Goal: Task Accomplishment & Management: Use online tool/utility

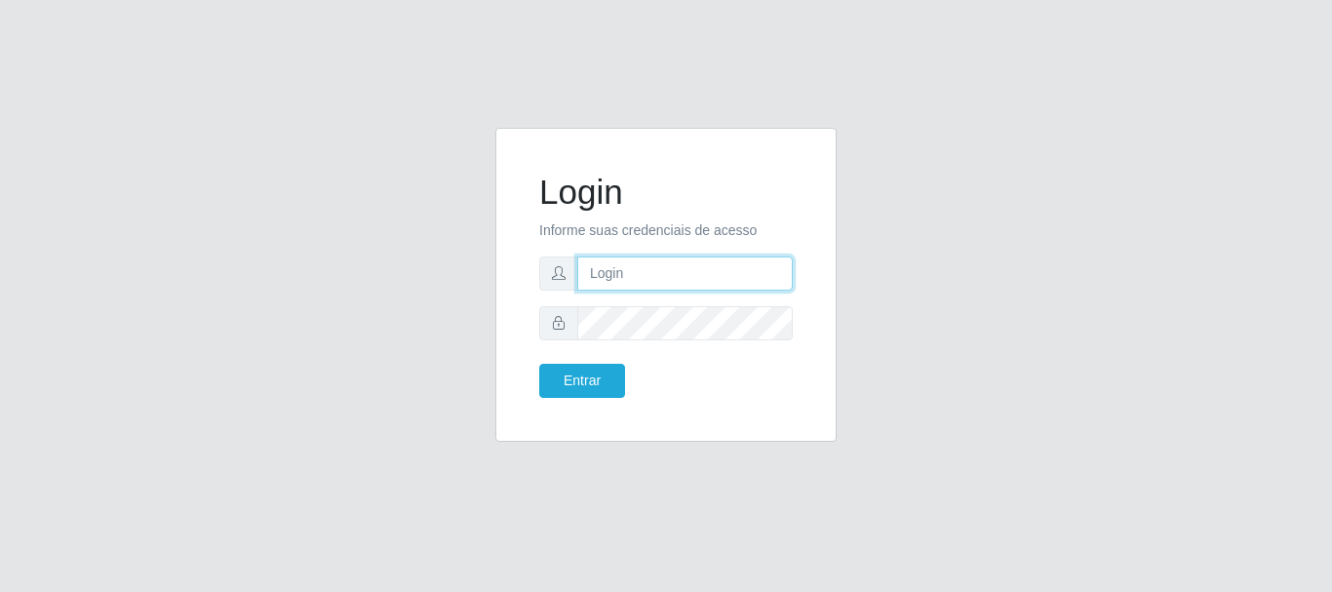
click at [631, 282] on input "text" at bounding box center [685, 274] width 216 height 34
type input "marcel@casatudo230"
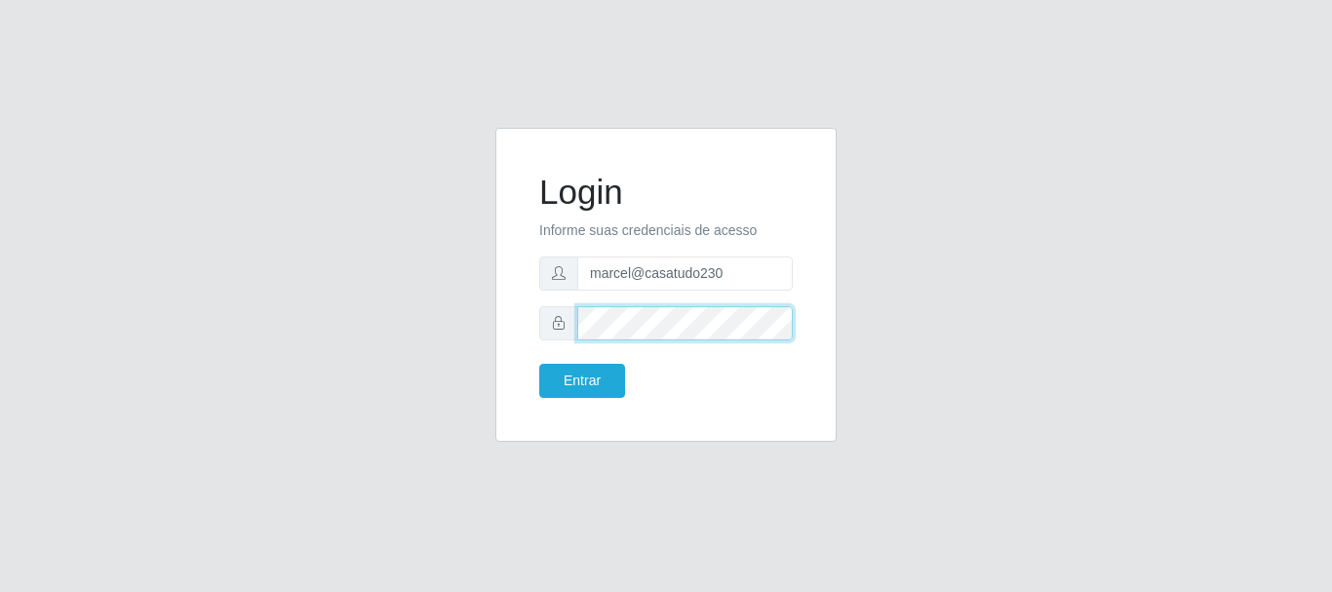
click at [539, 364] on button "Entrar" at bounding box center [582, 381] width 86 height 34
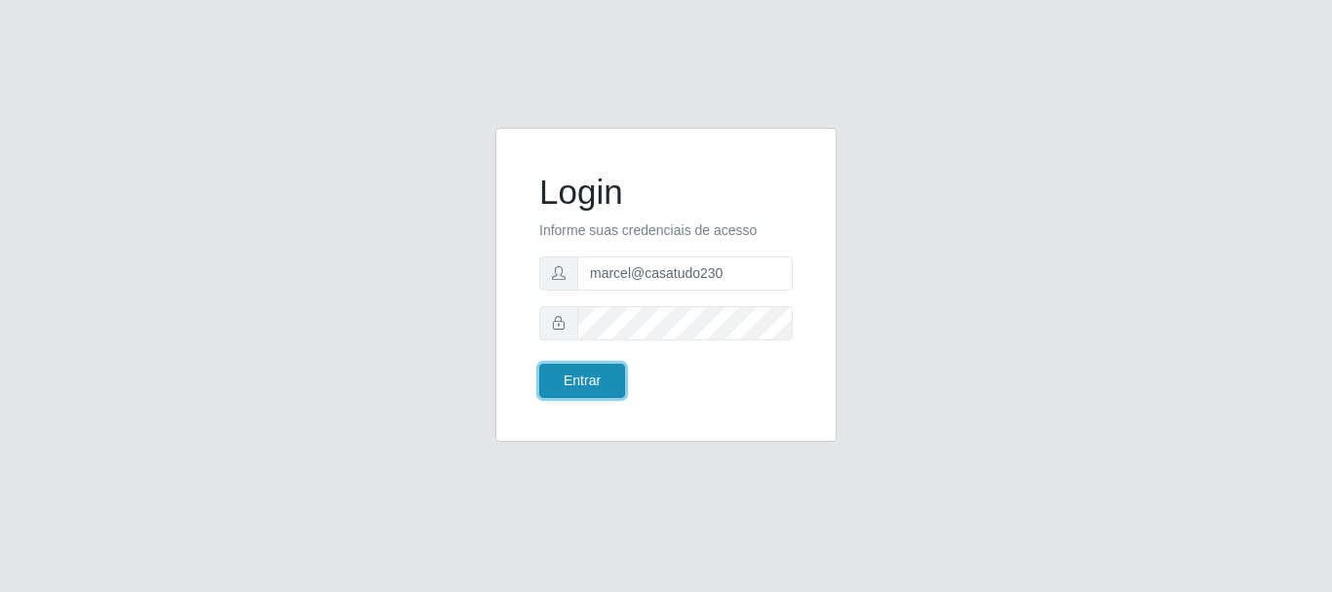
click at [590, 383] on button "Entrar" at bounding box center [582, 381] width 86 height 34
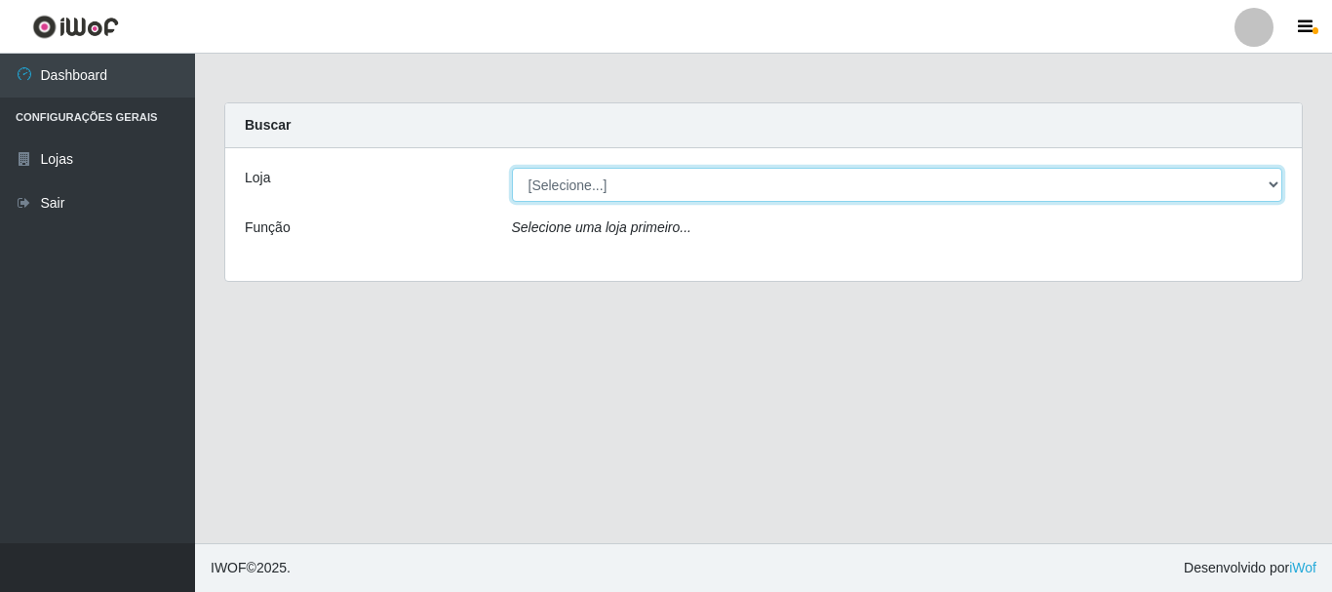
click at [584, 191] on select "[Selecione...] Casatudo BR" at bounding box center [898, 185] width 772 height 34
select select "197"
click at [512, 168] on select "[Selecione...] Casatudo BR" at bounding box center [898, 185] width 772 height 34
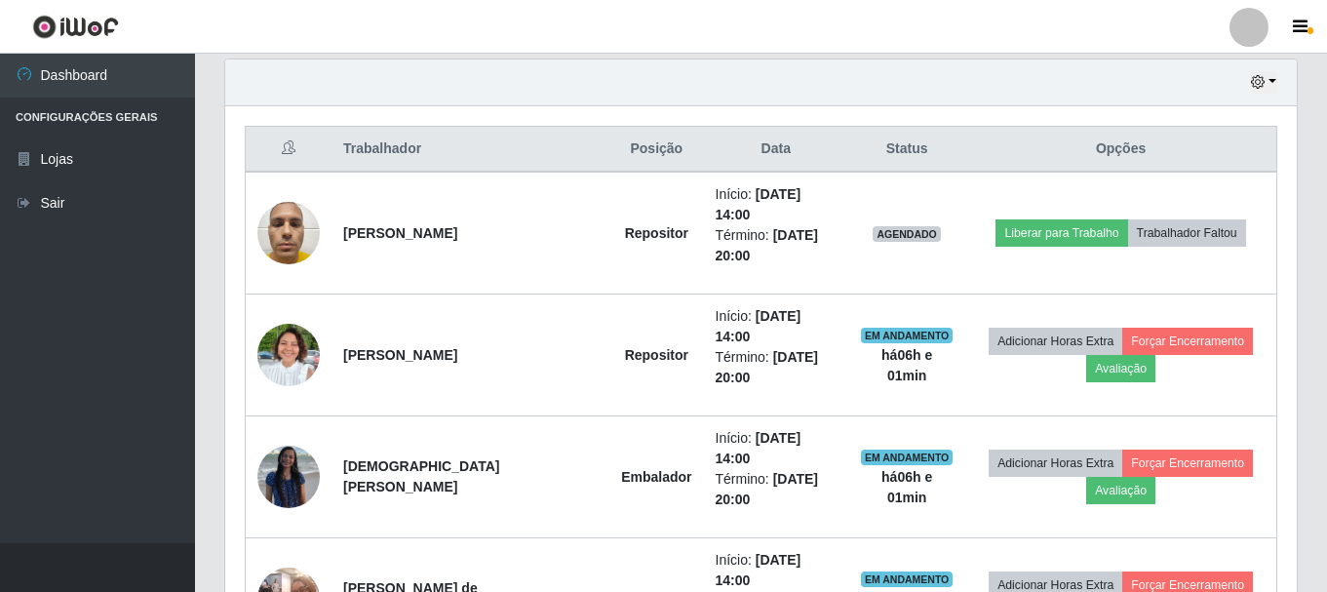
scroll to position [762, 0]
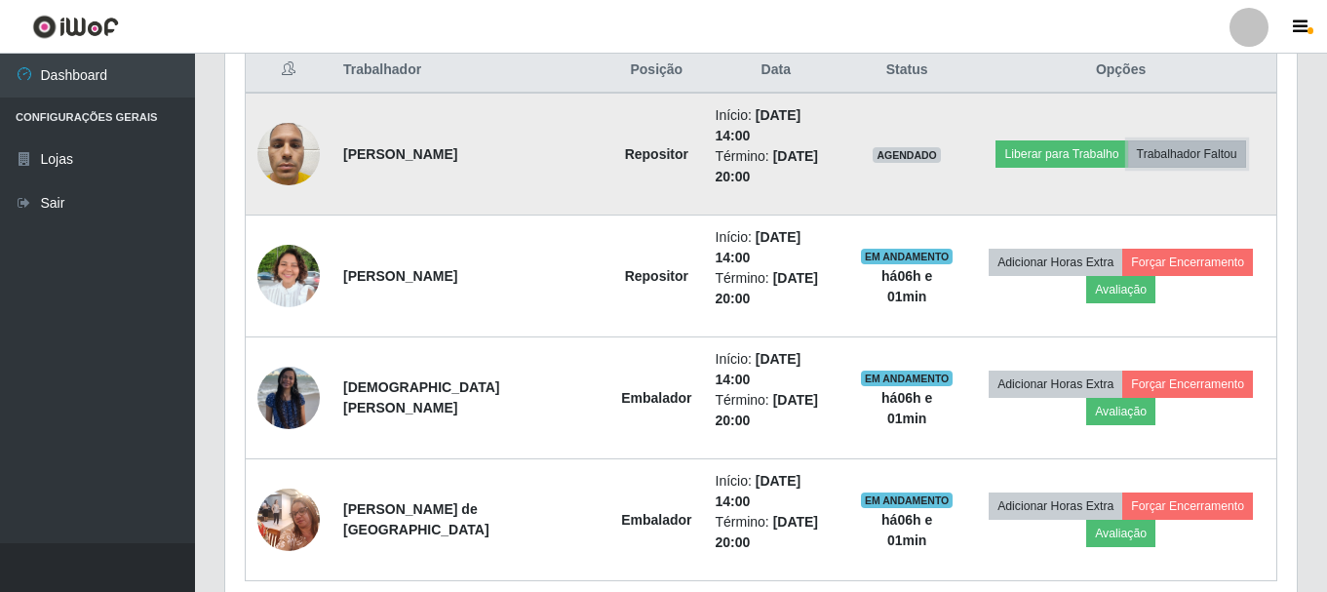
click at [1138, 146] on button "Trabalhador Faltou" at bounding box center [1187, 153] width 118 height 27
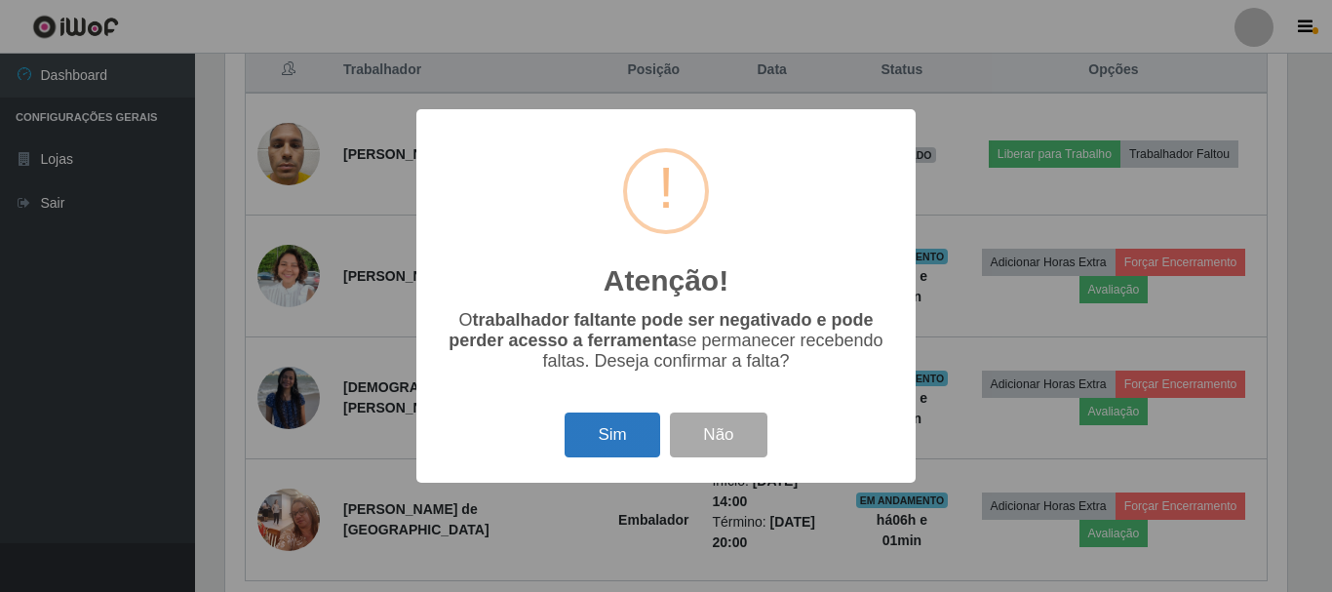
click at [600, 446] on button "Sim" at bounding box center [612, 436] width 95 height 46
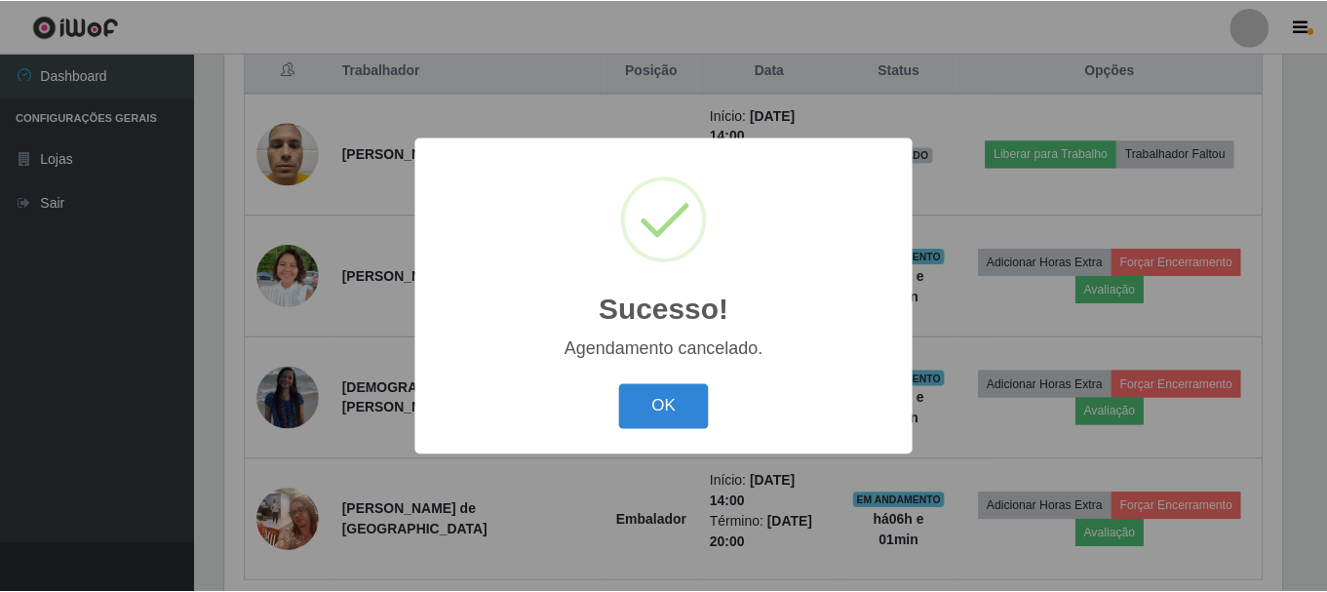
scroll to position [660, 0]
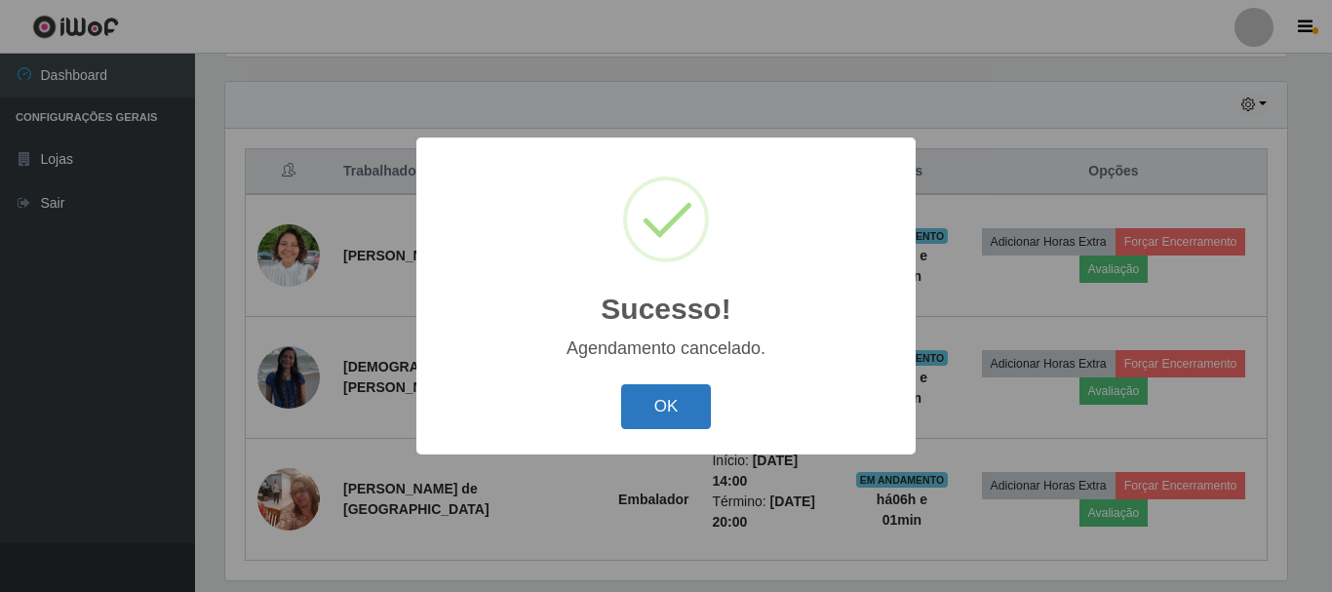
click at [693, 391] on button "OK" at bounding box center [666, 407] width 91 height 46
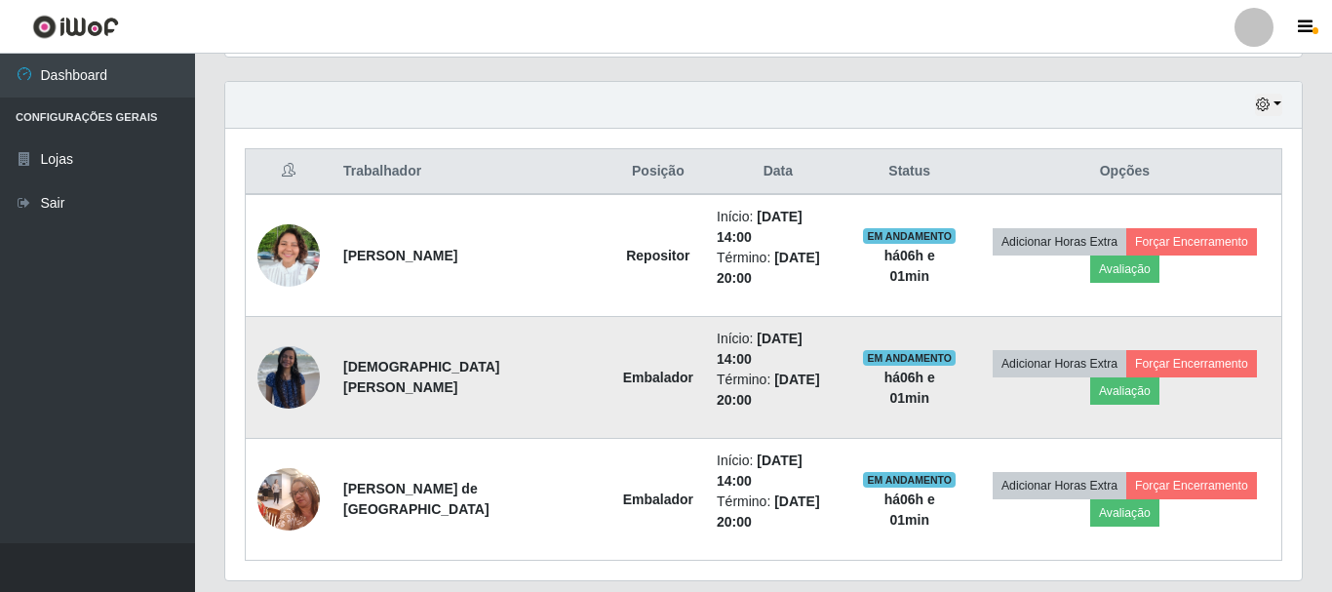
scroll to position [405, 1072]
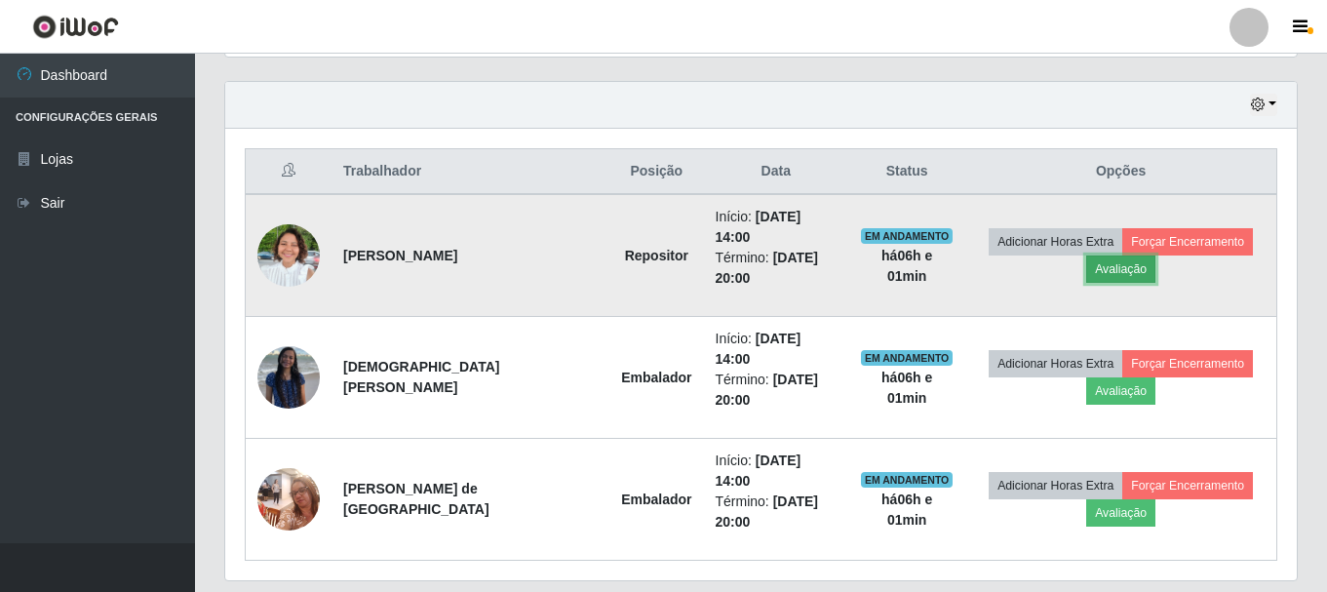
click at [1125, 256] on button "Avaliação" at bounding box center [1121, 269] width 69 height 27
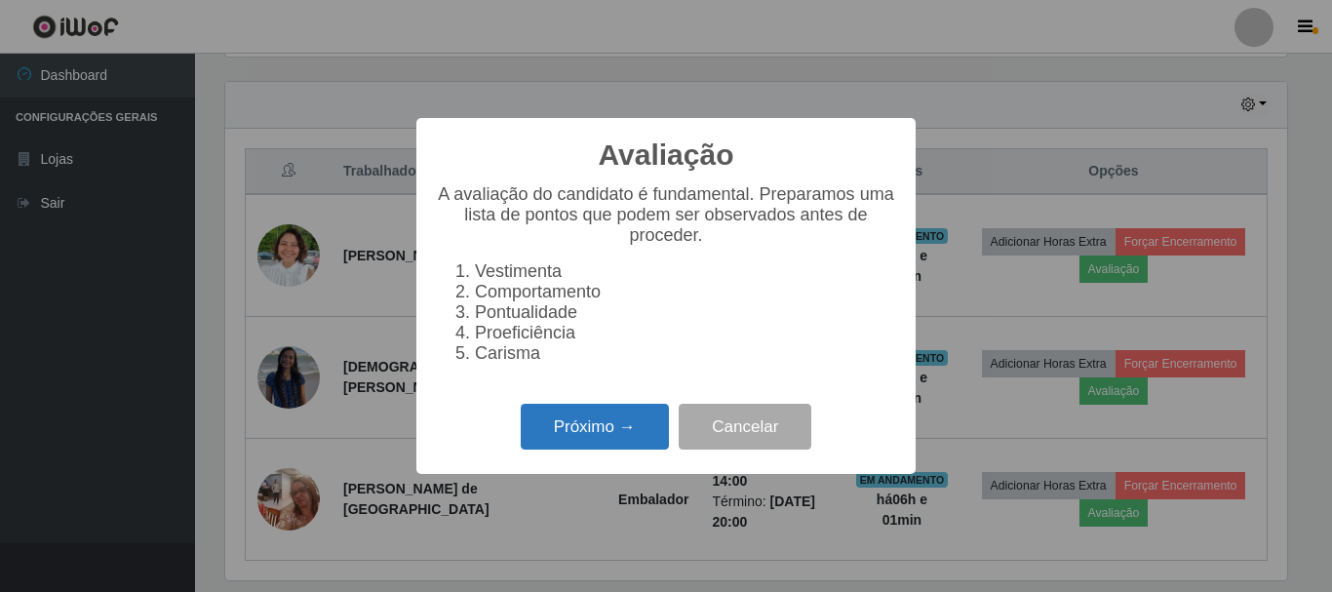
click at [613, 450] on button "Próximo →" at bounding box center [595, 427] width 148 height 46
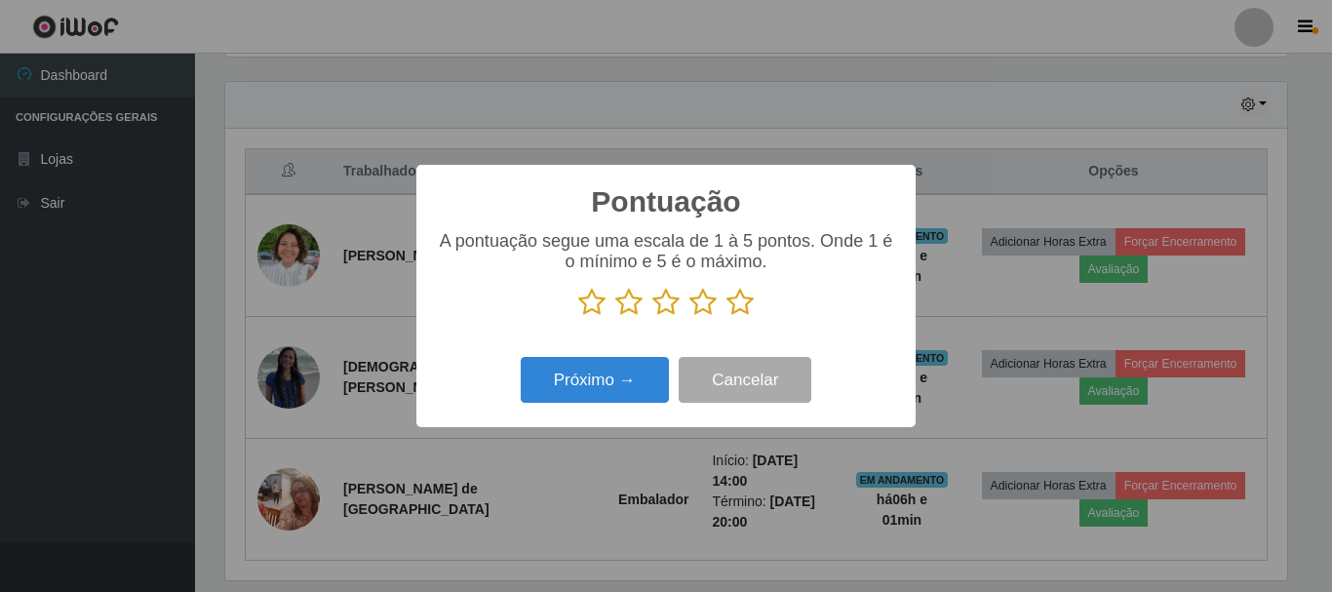
scroll to position [974945, 974287]
click at [742, 307] on icon at bounding box center [740, 302] width 27 height 29
click at [727, 317] on input "radio" at bounding box center [727, 317] width 0 height 0
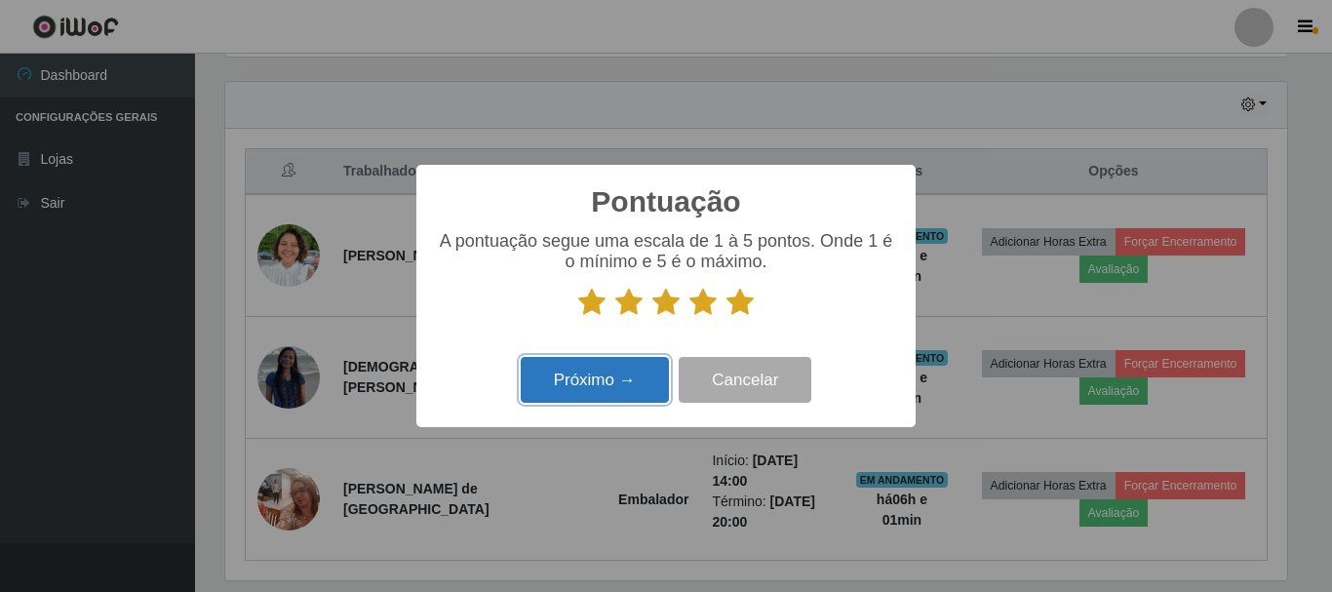
click at [621, 386] on button "Próximo →" at bounding box center [595, 380] width 148 height 46
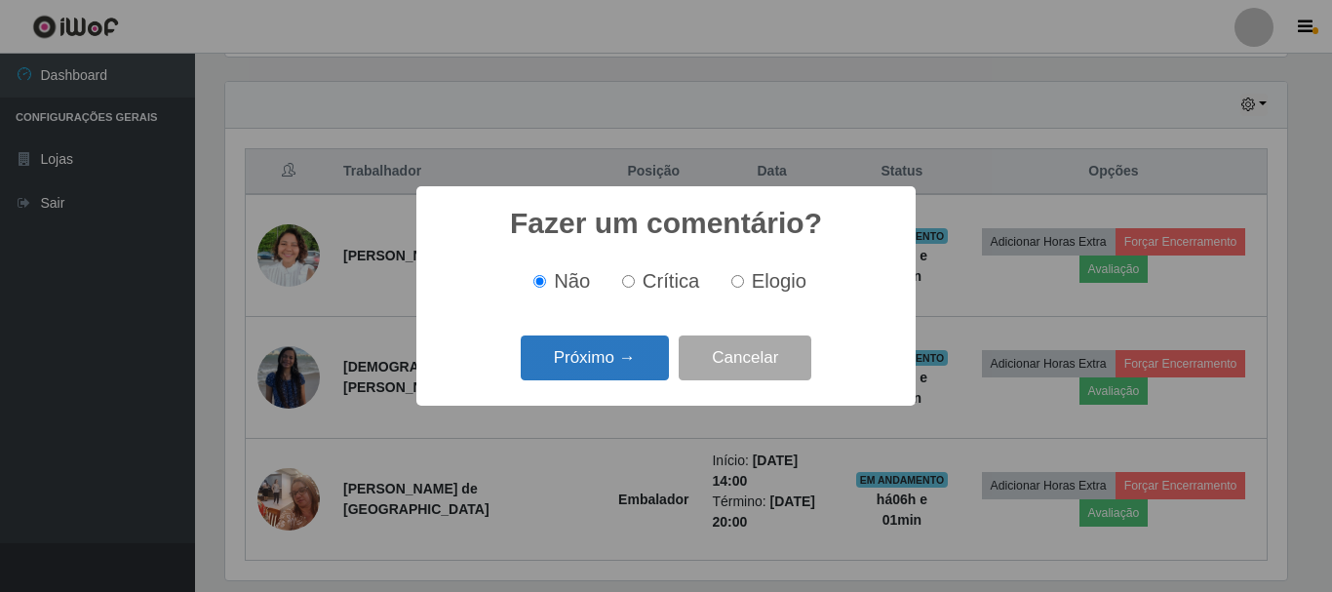
click at [619, 370] on button "Próximo →" at bounding box center [595, 359] width 148 height 46
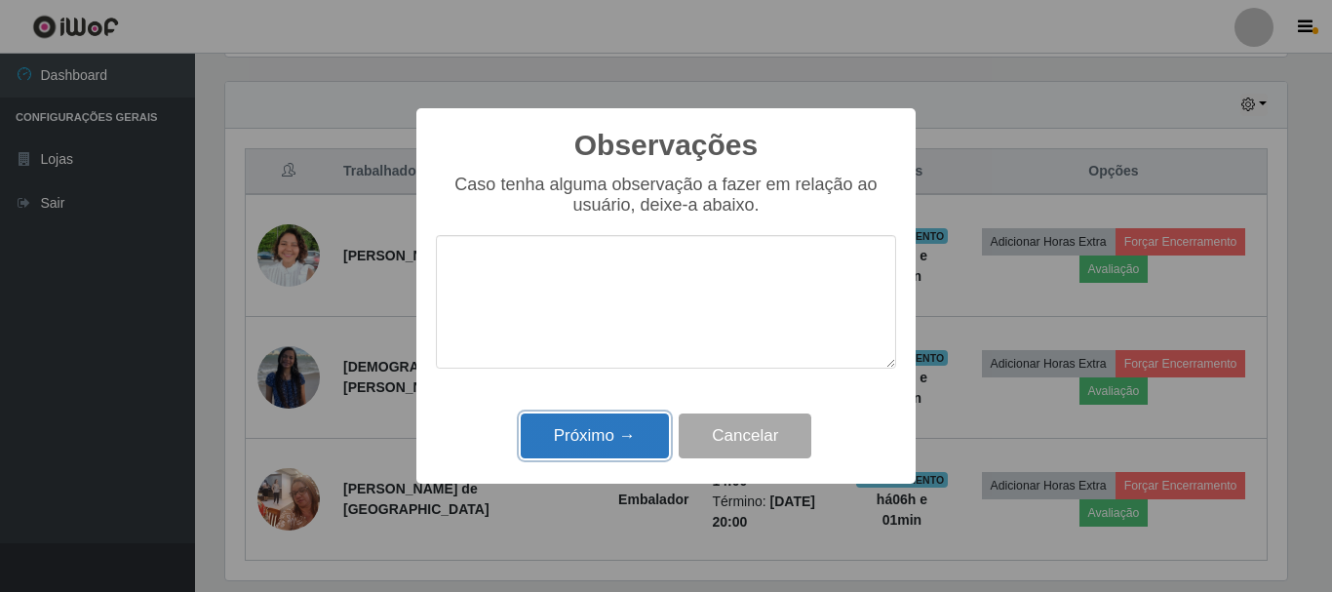
click at [609, 430] on button "Próximo →" at bounding box center [595, 437] width 148 height 46
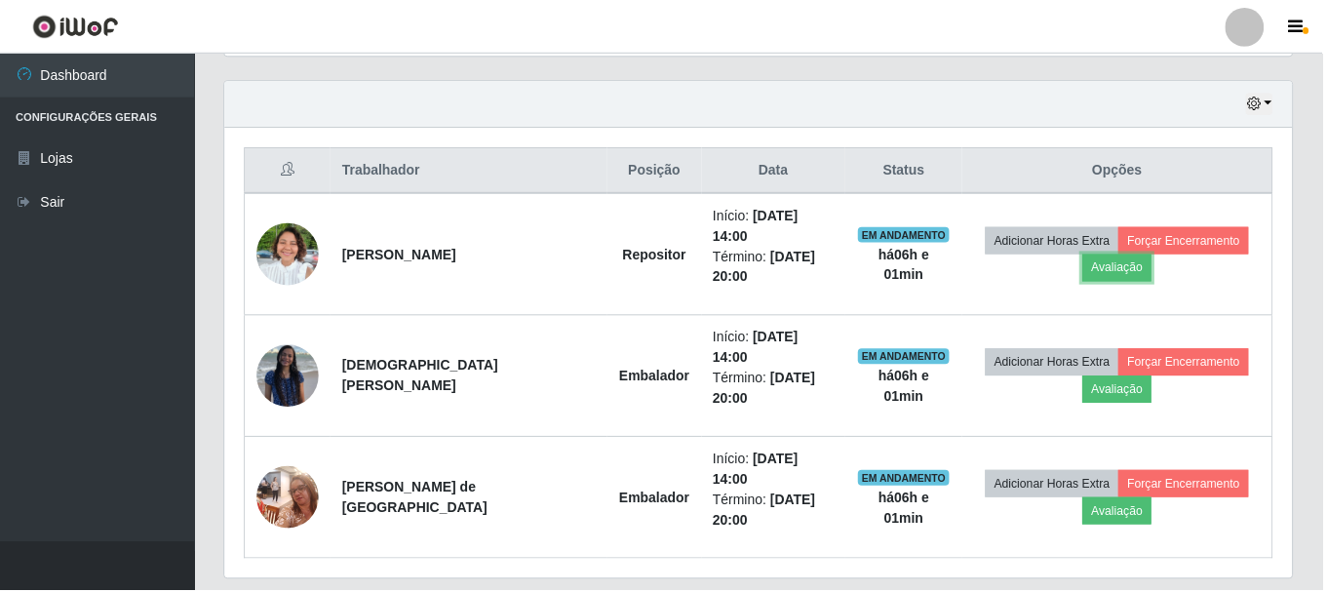
scroll to position [405, 1072]
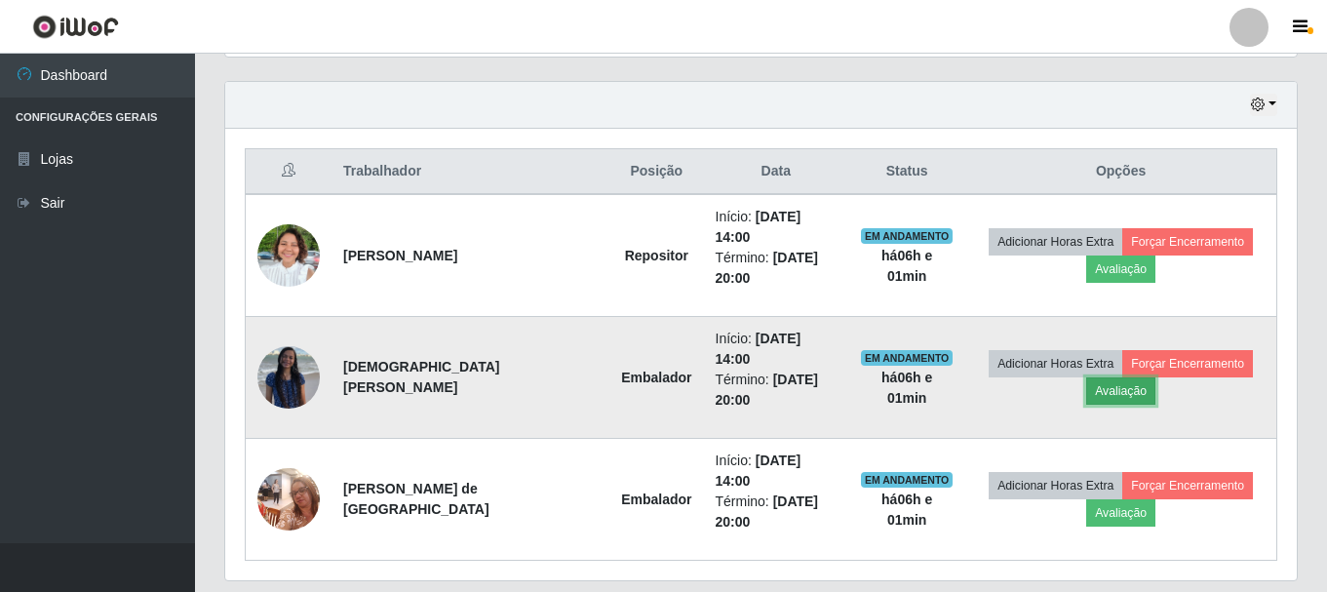
click at [1119, 377] on button "Avaliação" at bounding box center [1121, 390] width 69 height 27
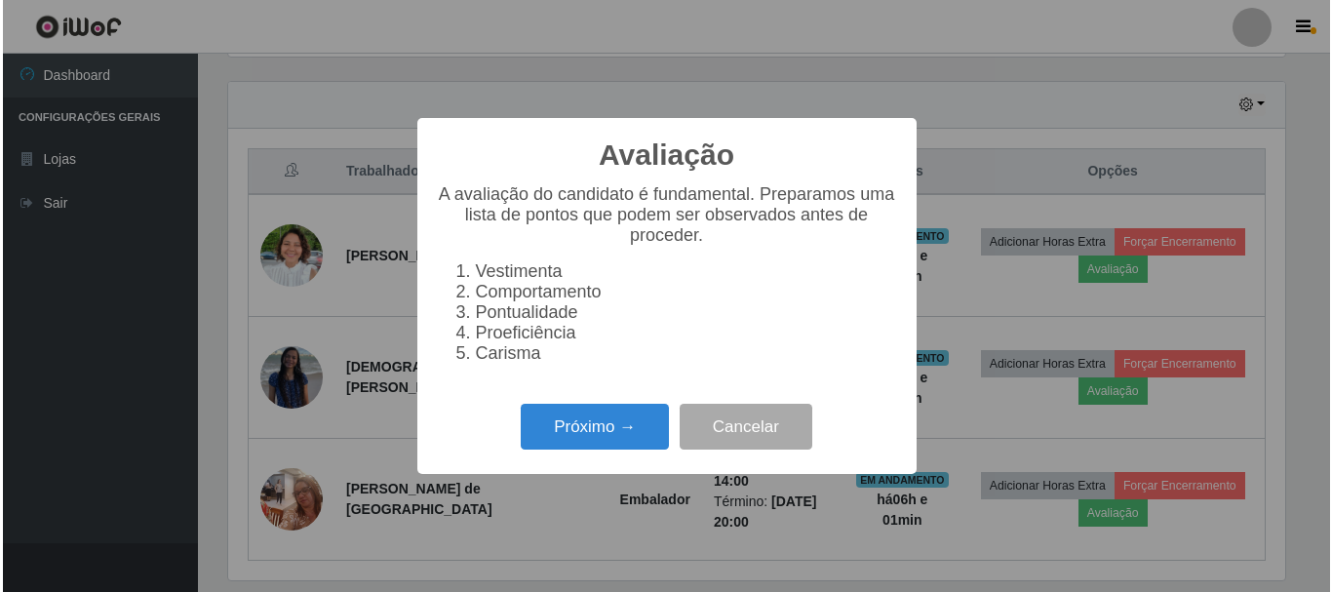
scroll to position [405, 1062]
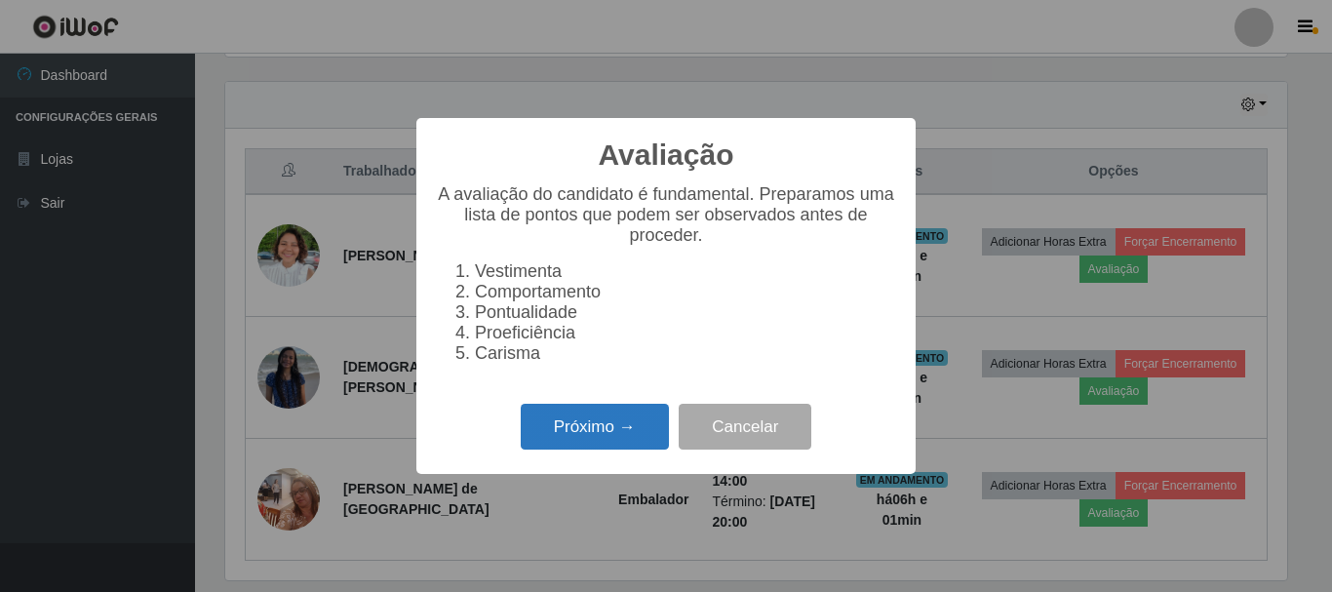
click at [608, 432] on button "Próximo →" at bounding box center [595, 427] width 148 height 46
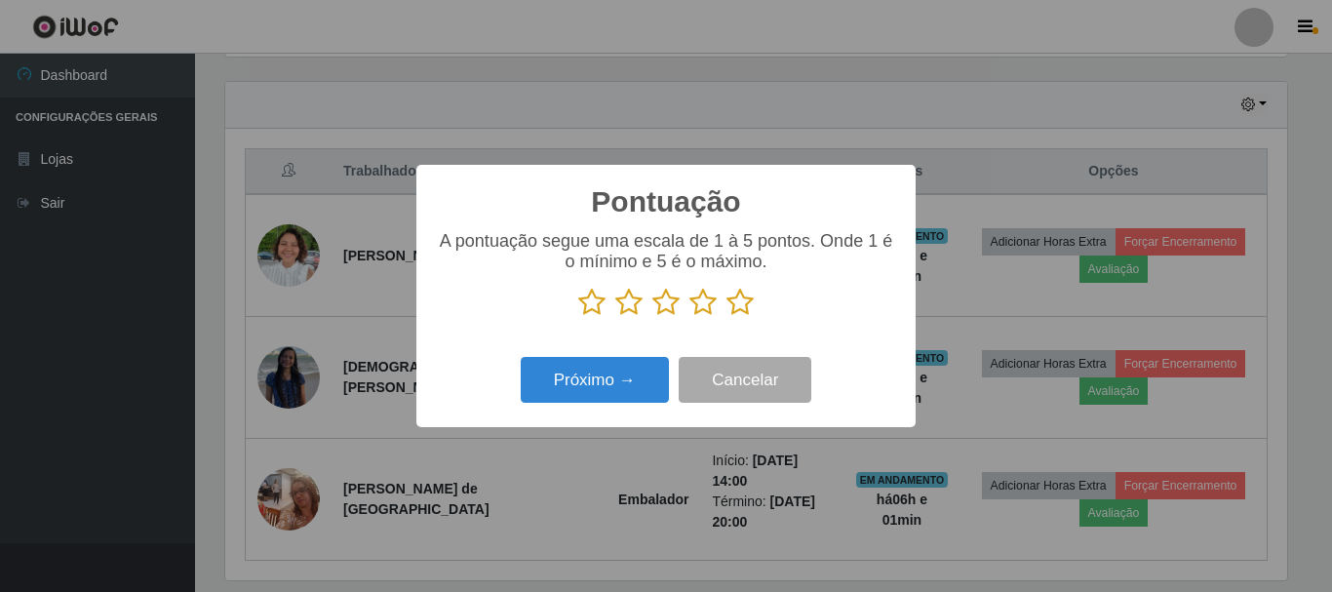
drag, startPoint x: 739, startPoint y: 313, endPoint x: 608, endPoint y: 369, distance: 142.9
click at [734, 316] on icon at bounding box center [740, 302] width 27 height 29
click at [727, 317] on input "radio" at bounding box center [727, 317] width 0 height 0
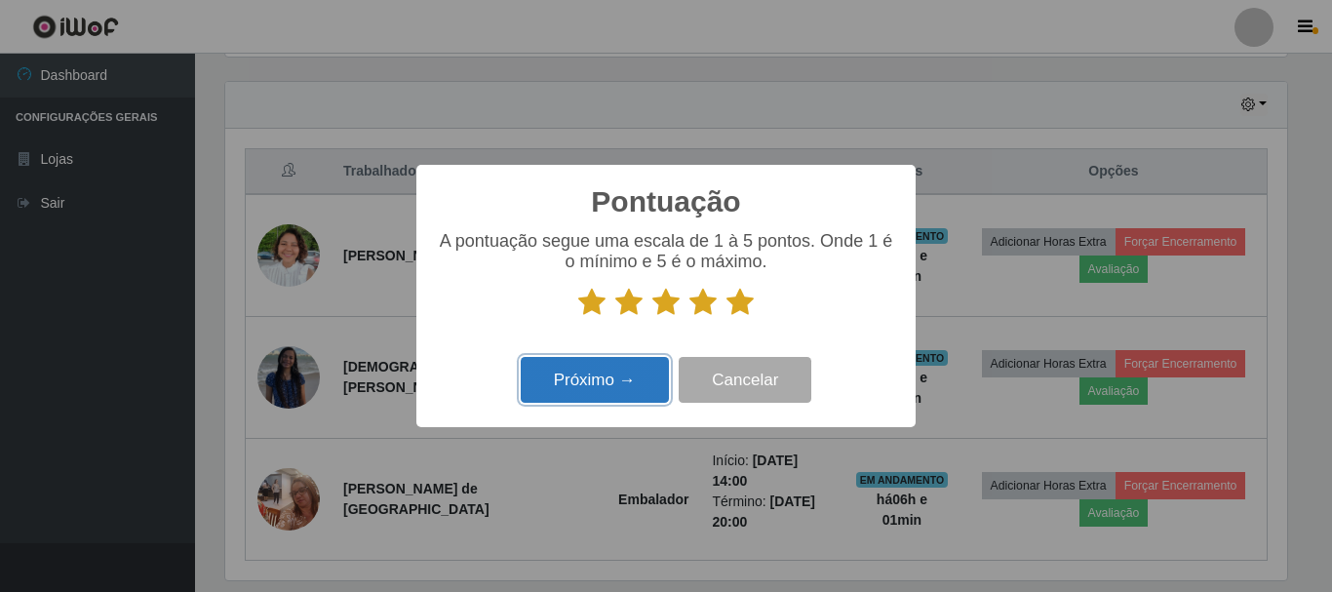
click at [580, 386] on button "Próximo →" at bounding box center [595, 380] width 148 height 46
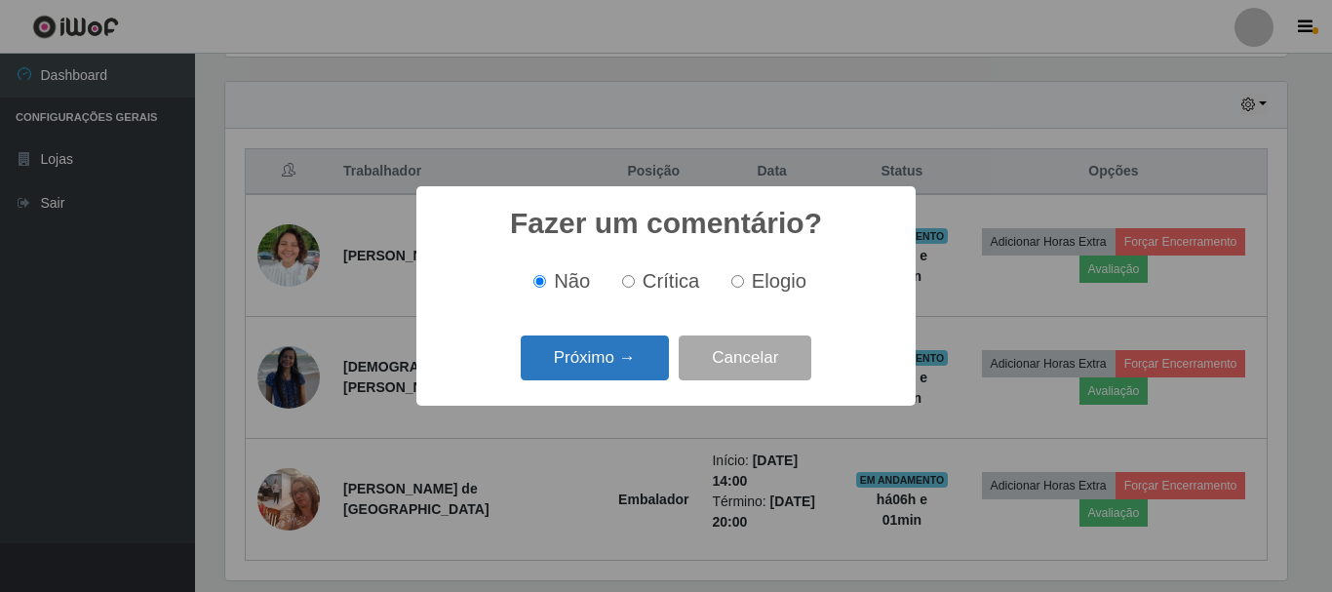
click at [607, 370] on button "Próximo →" at bounding box center [595, 359] width 148 height 46
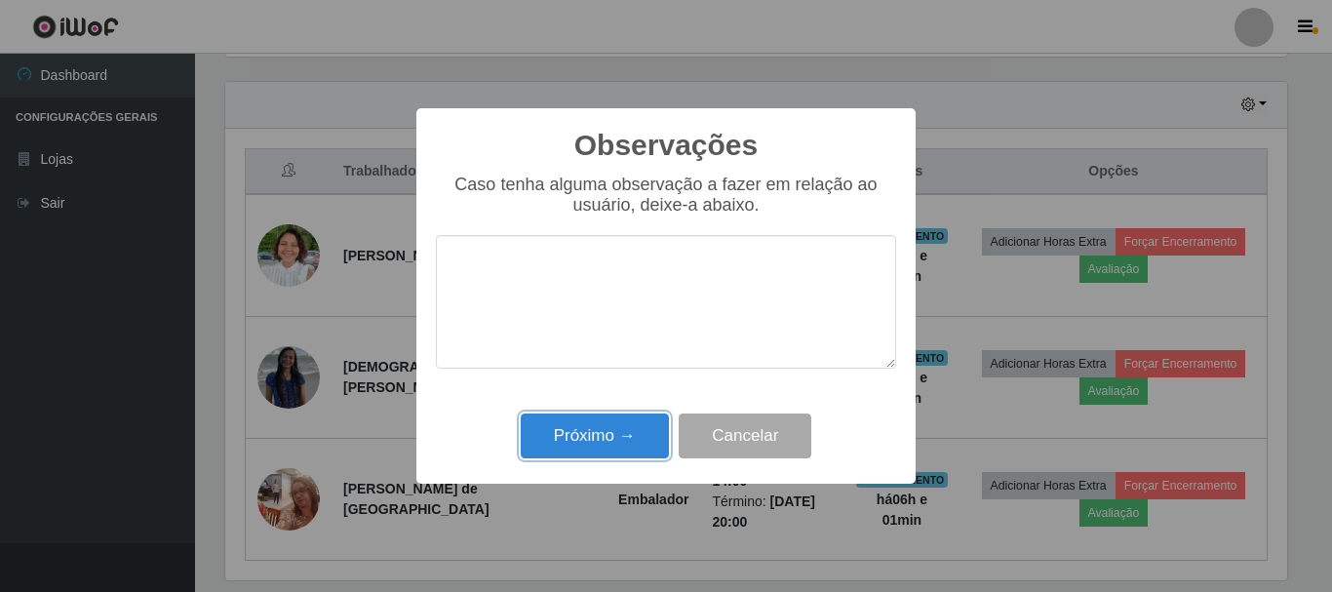
drag, startPoint x: 617, startPoint y: 441, endPoint x: 650, endPoint y: 453, distance: 34.2
click at [617, 442] on button "Próximo →" at bounding box center [595, 437] width 148 height 46
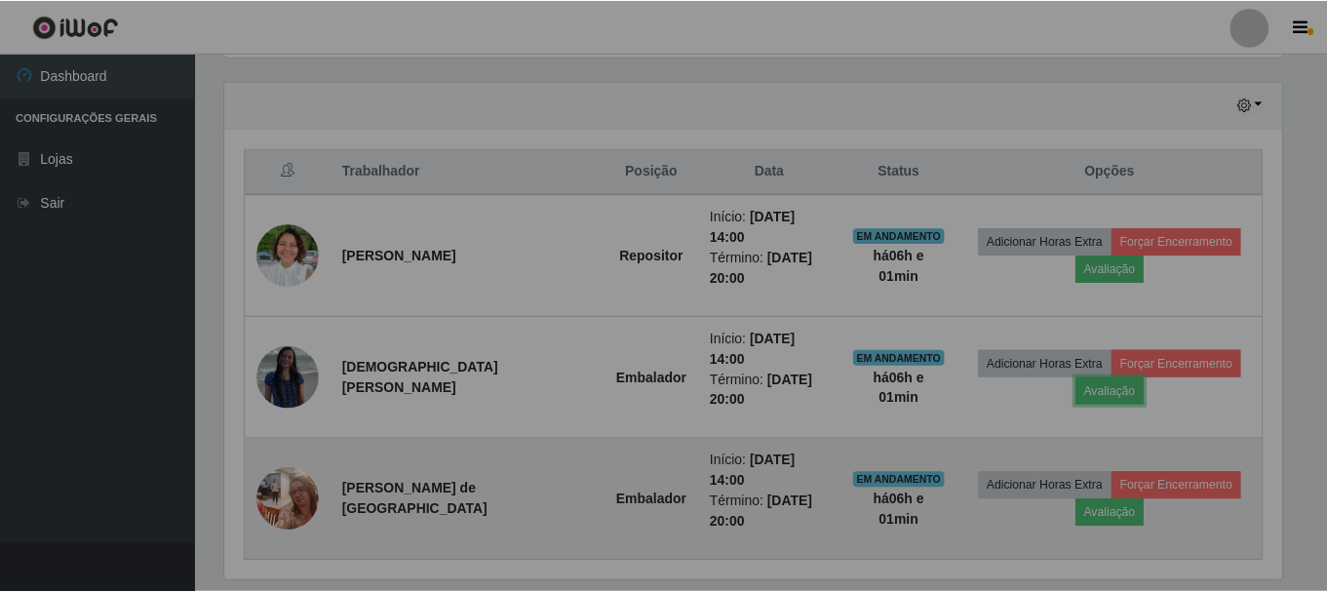
scroll to position [405, 1072]
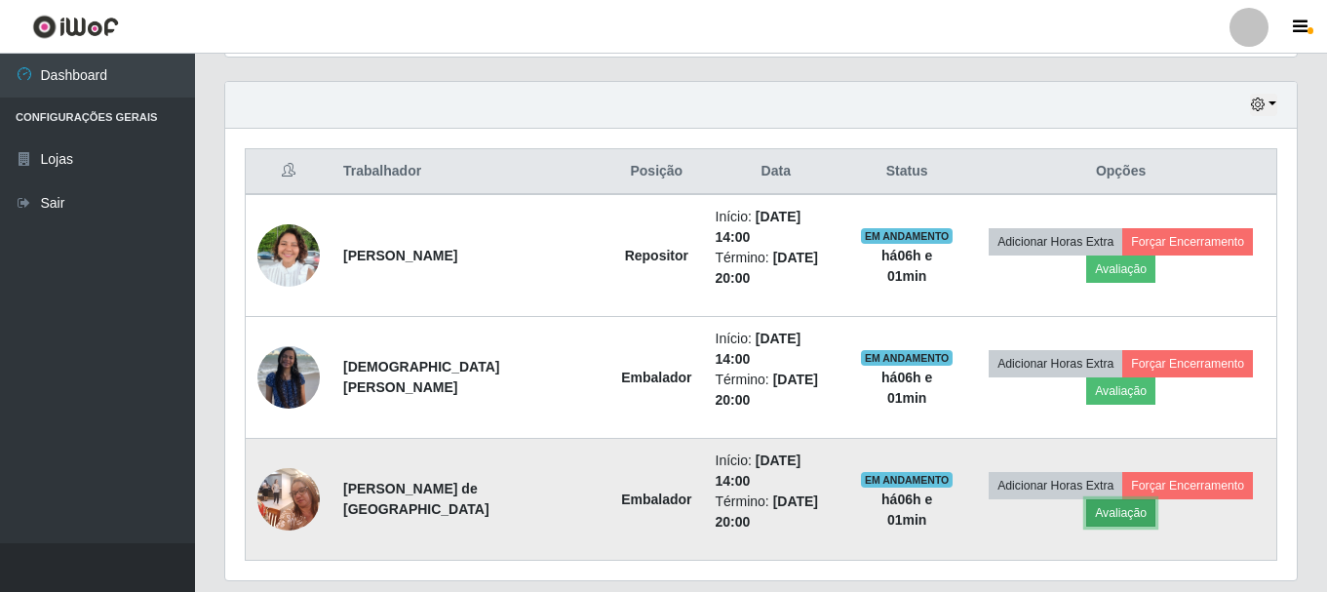
click at [1123, 499] on button "Avaliação" at bounding box center [1121, 512] width 69 height 27
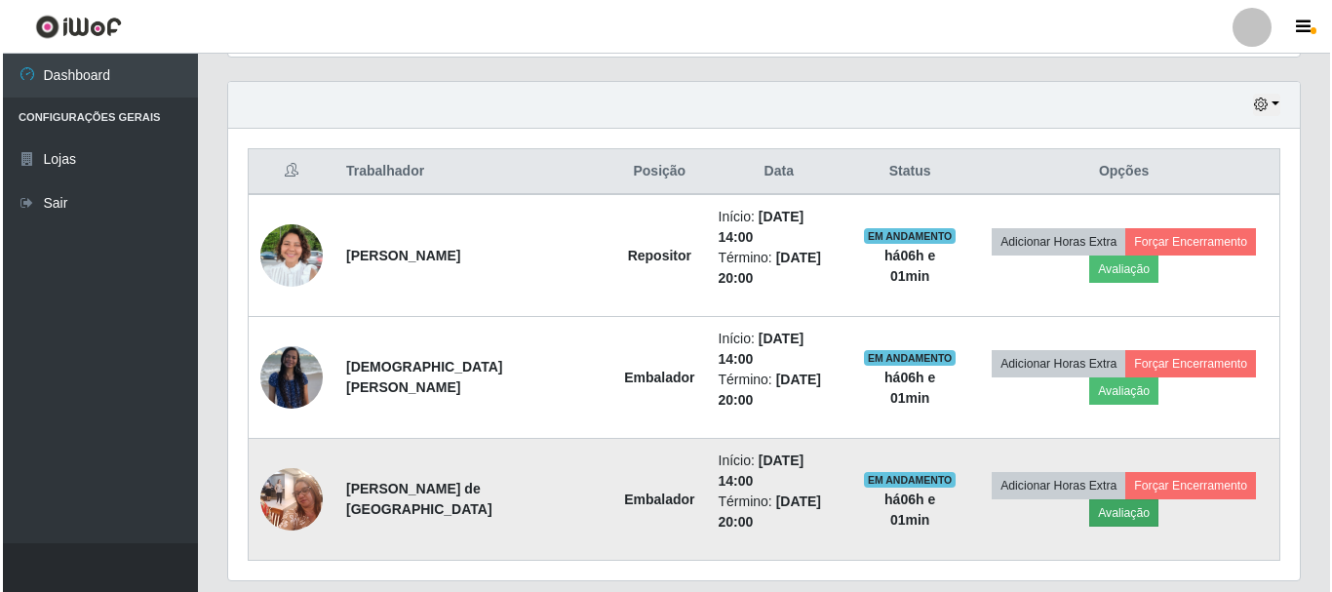
scroll to position [405, 1062]
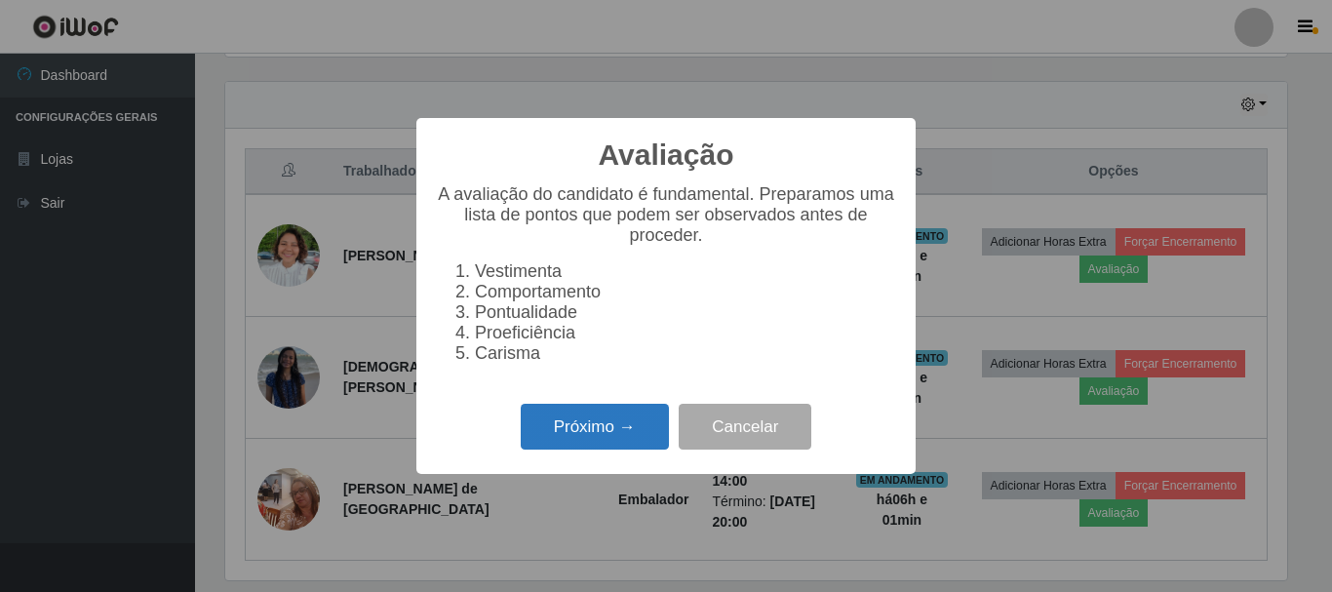
click at [628, 442] on button "Próximo →" at bounding box center [595, 427] width 148 height 46
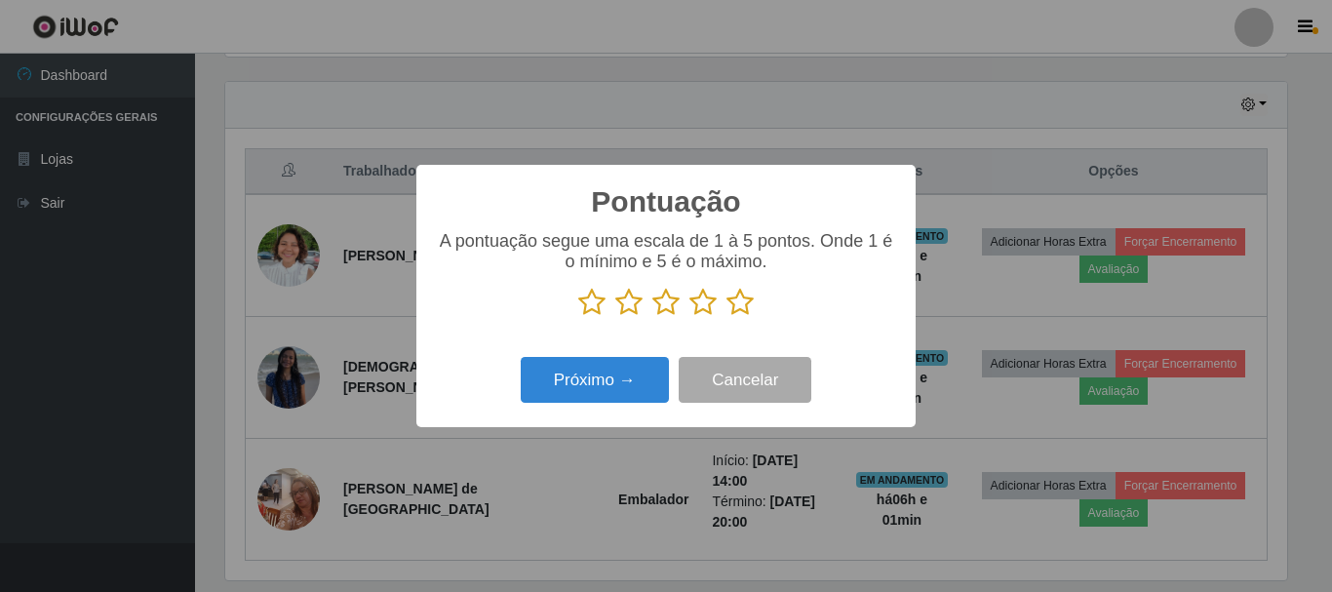
scroll to position [974945, 974287]
click at [730, 311] on icon at bounding box center [740, 302] width 27 height 29
click at [727, 317] on input "radio" at bounding box center [727, 317] width 0 height 0
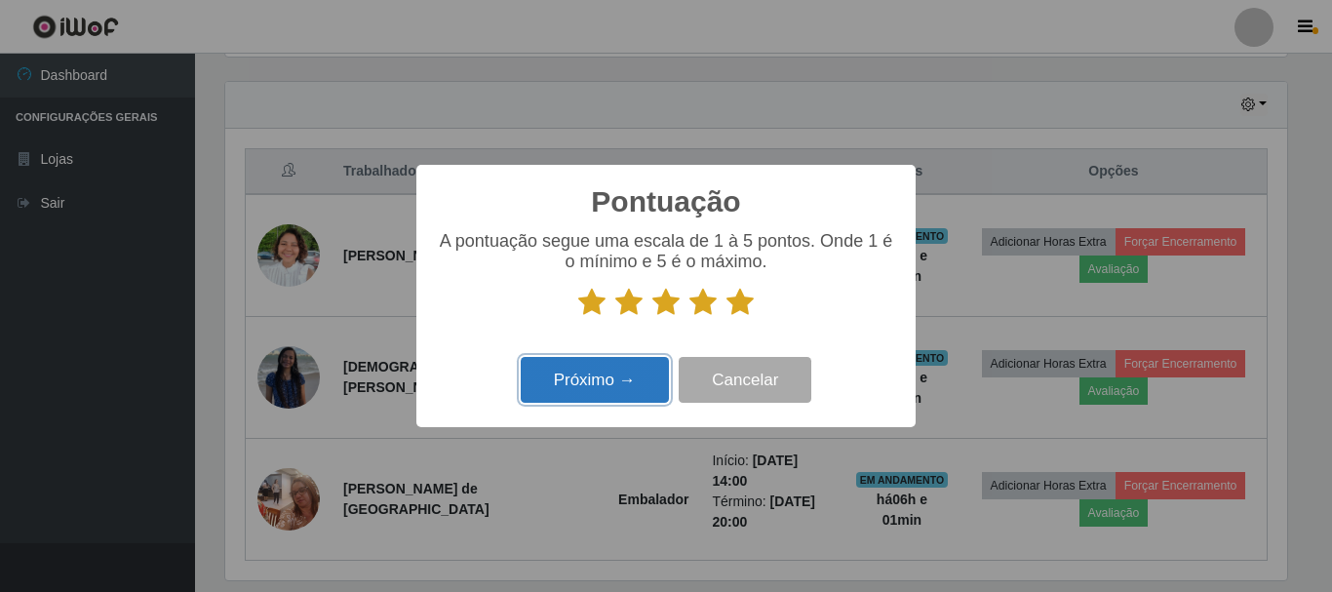
click at [628, 385] on button "Próximo →" at bounding box center [595, 380] width 148 height 46
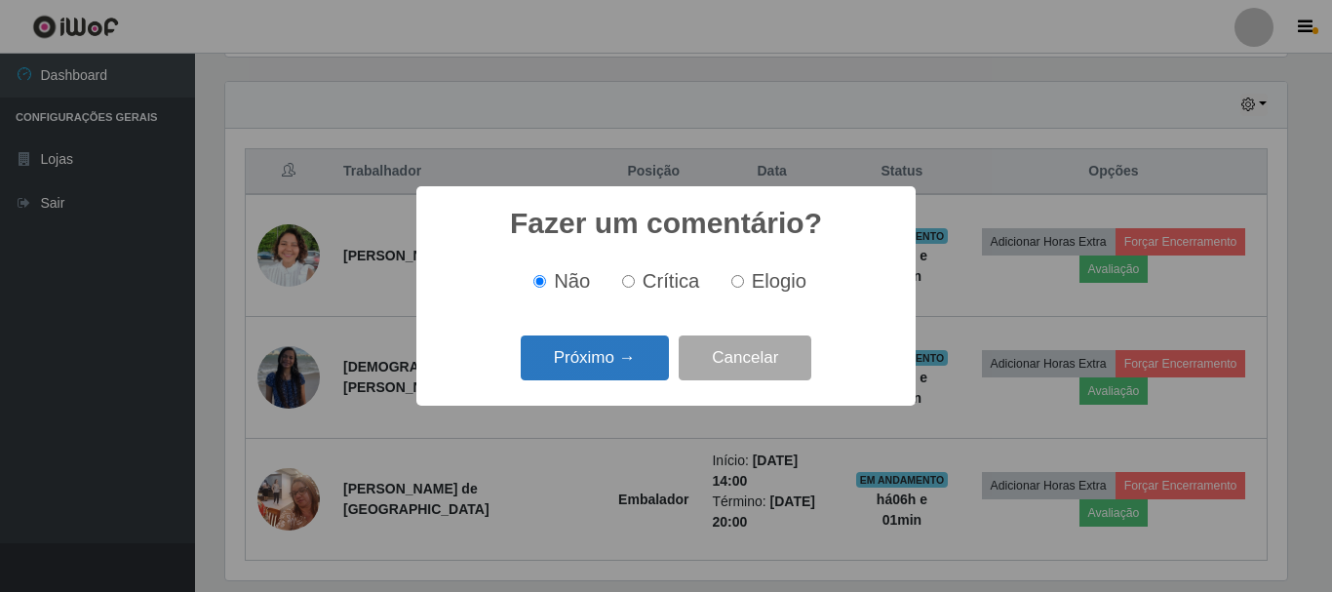
click at [627, 368] on button "Próximo →" at bounding box center [595, 359] width 148 height 46
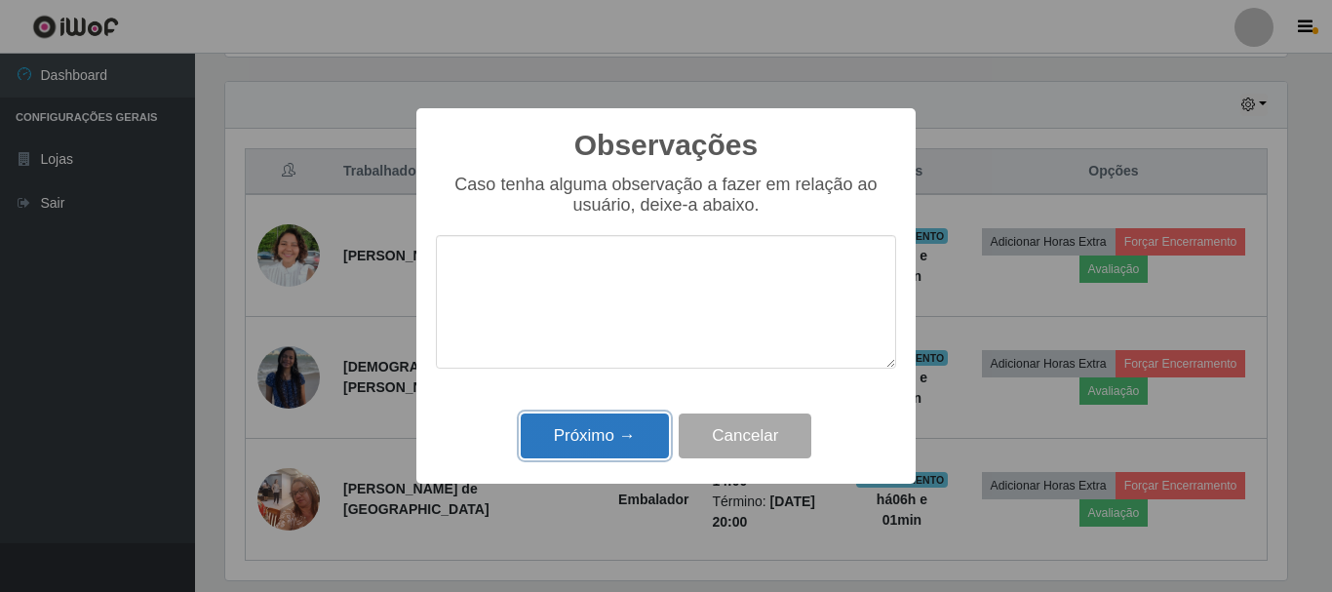
click at [590, 438] on button "Próximo →" at bounding box center [595, 437] width 148 height 46
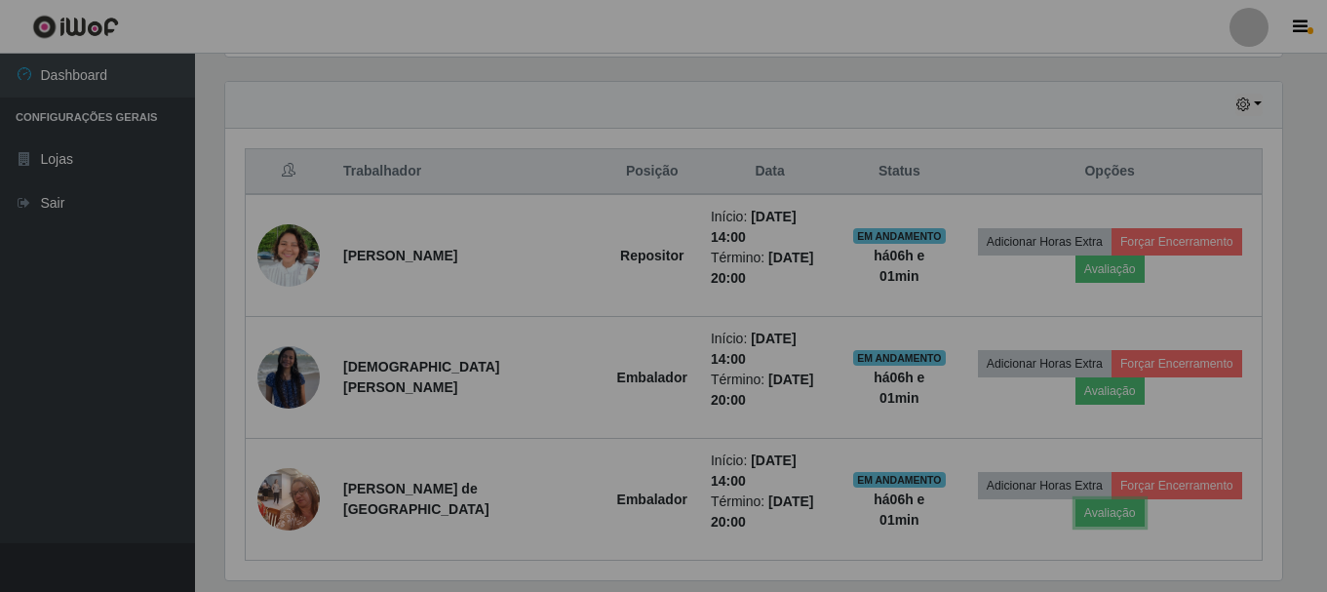
scroll to position [0, 0]
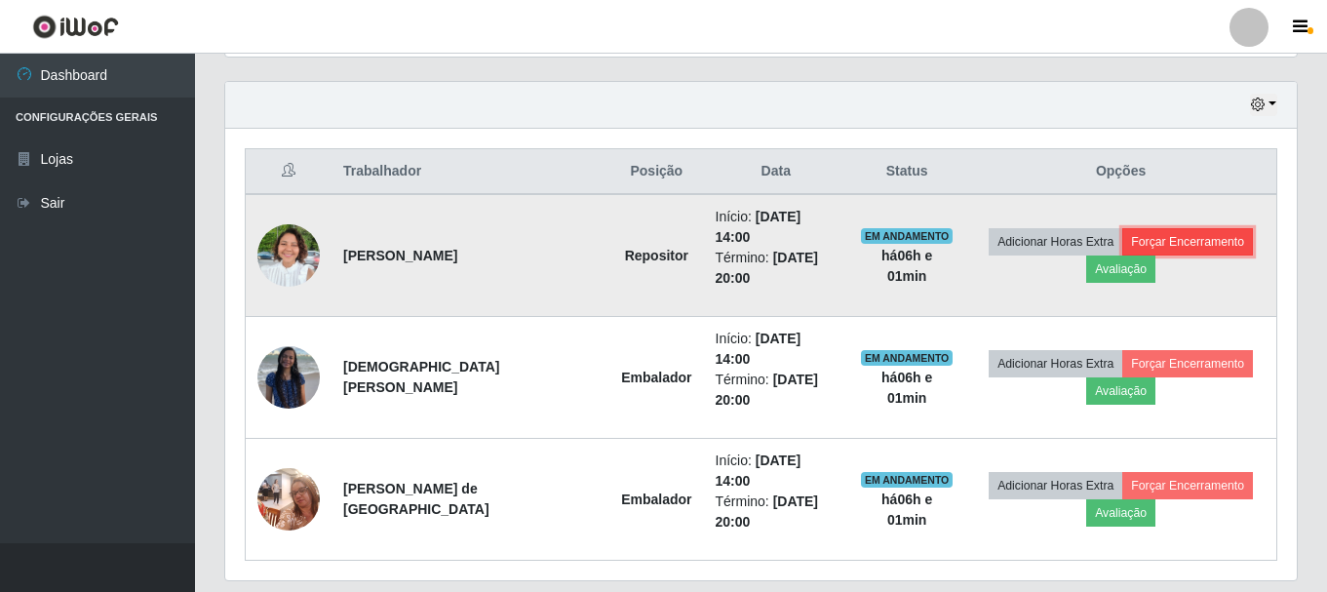
click at [1201, 230] on button "Forçar Encerramento" at bounding box center [1188, 241] width 131 height 27
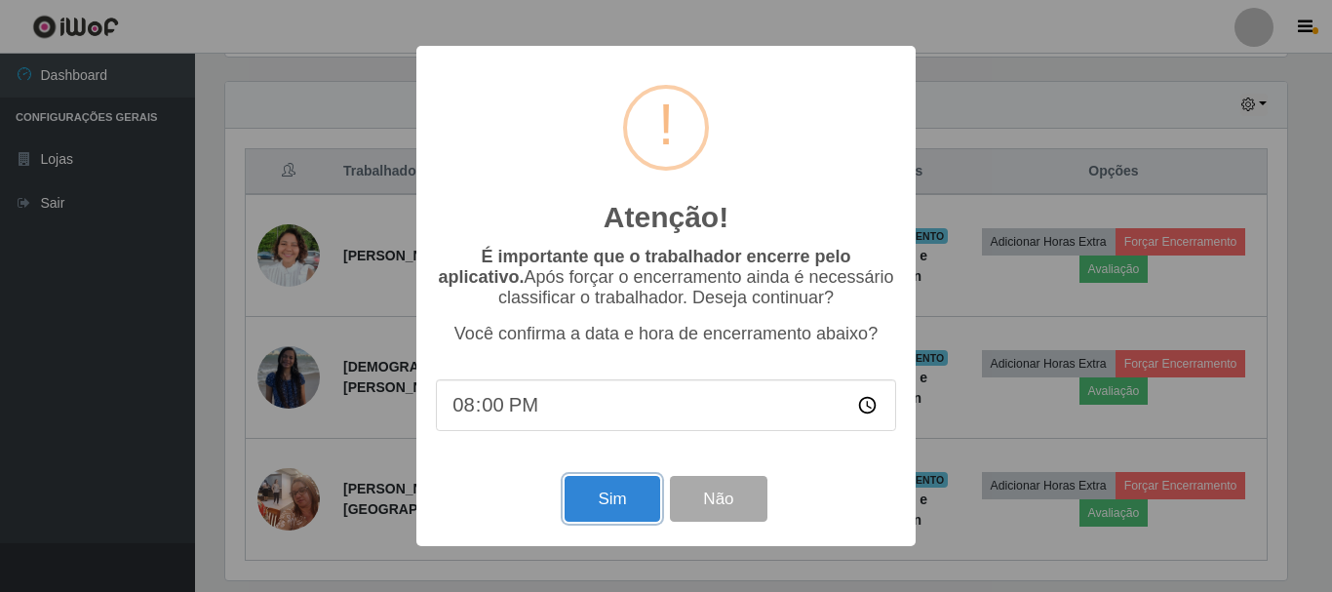
click at [639, 514] on button "Sim" at bounding box center [612, 499] width 95 height 46
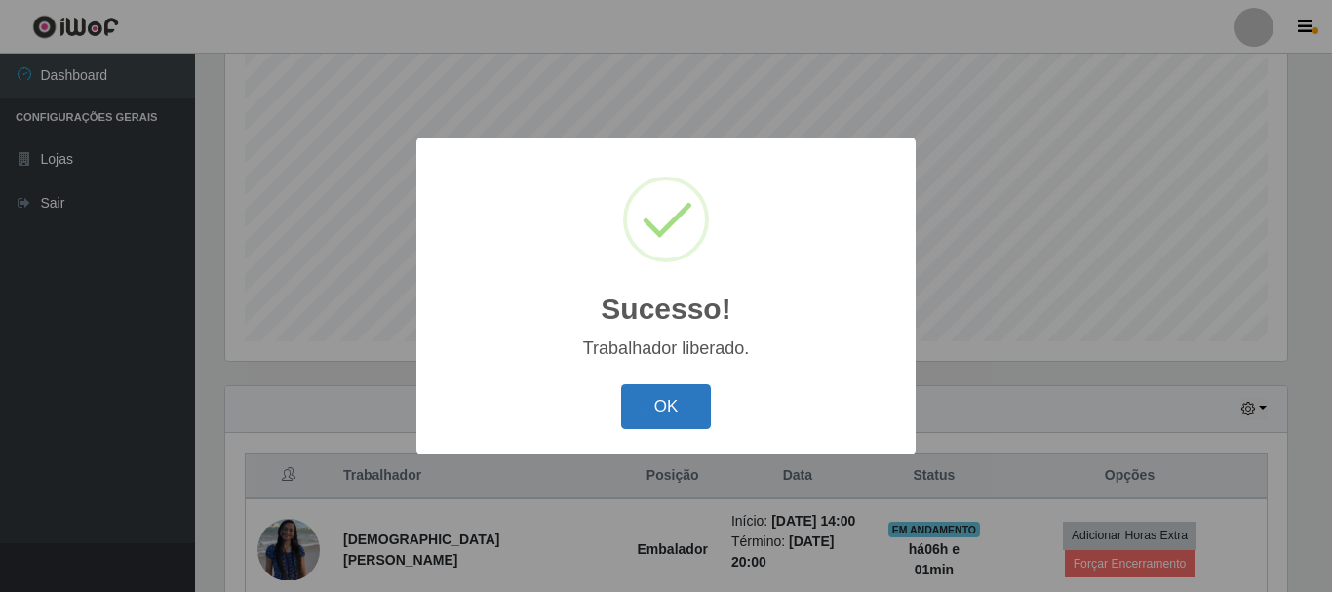
click at [661, 399] on button "OK" at bounding box center [666, 407] width 91 height 46
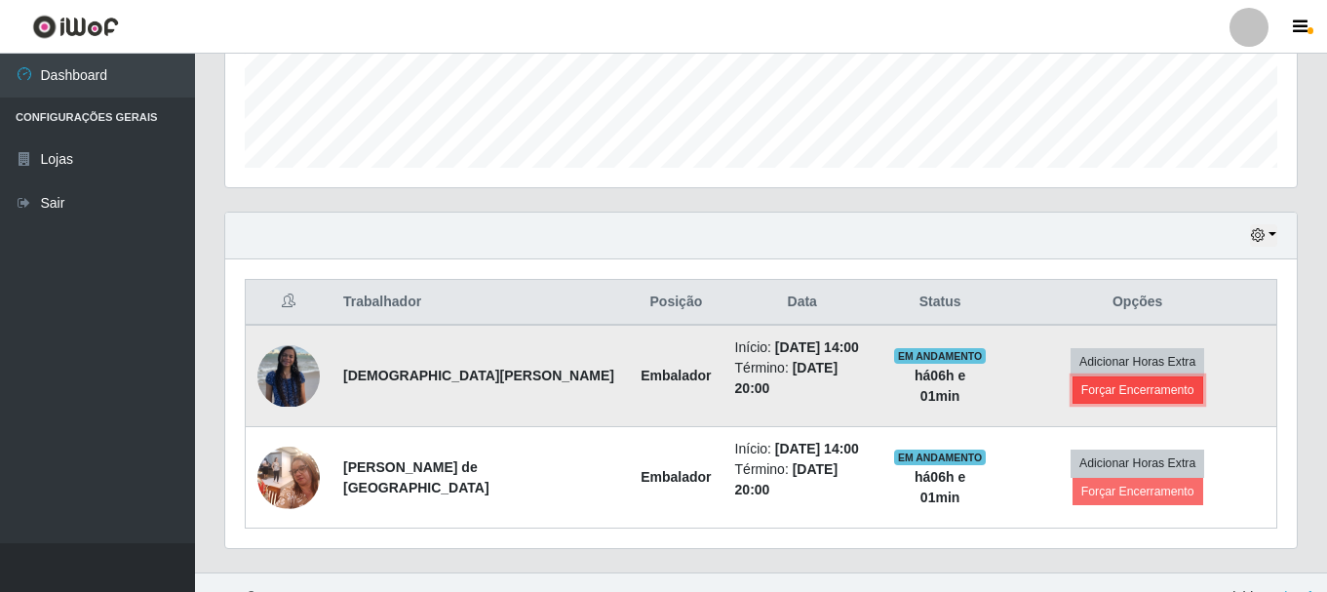
click at [1204, 376] on button "Forçar Encerramento" at bounding box center [1138, 389] width 131 height 27
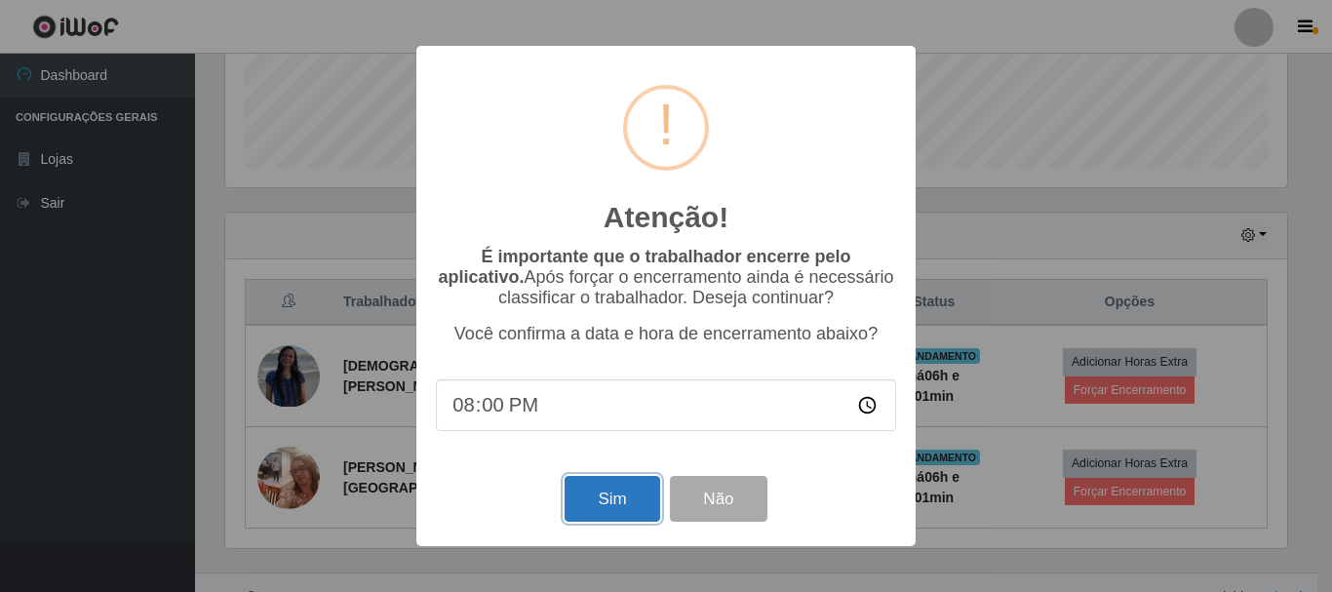
click at [627, 495] on button "Sim" at bounding box center [612, 499] width 95 height 46
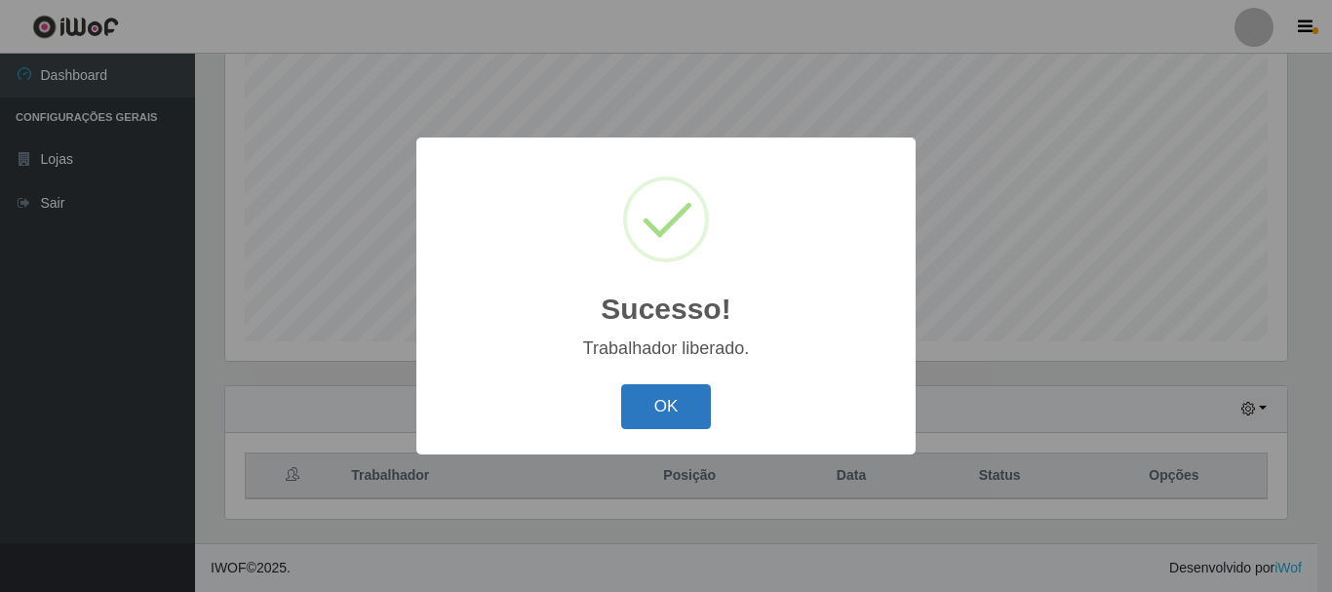
click at [651, 413] on button "OK" at bounding box center [666, 407] width 91 height 46
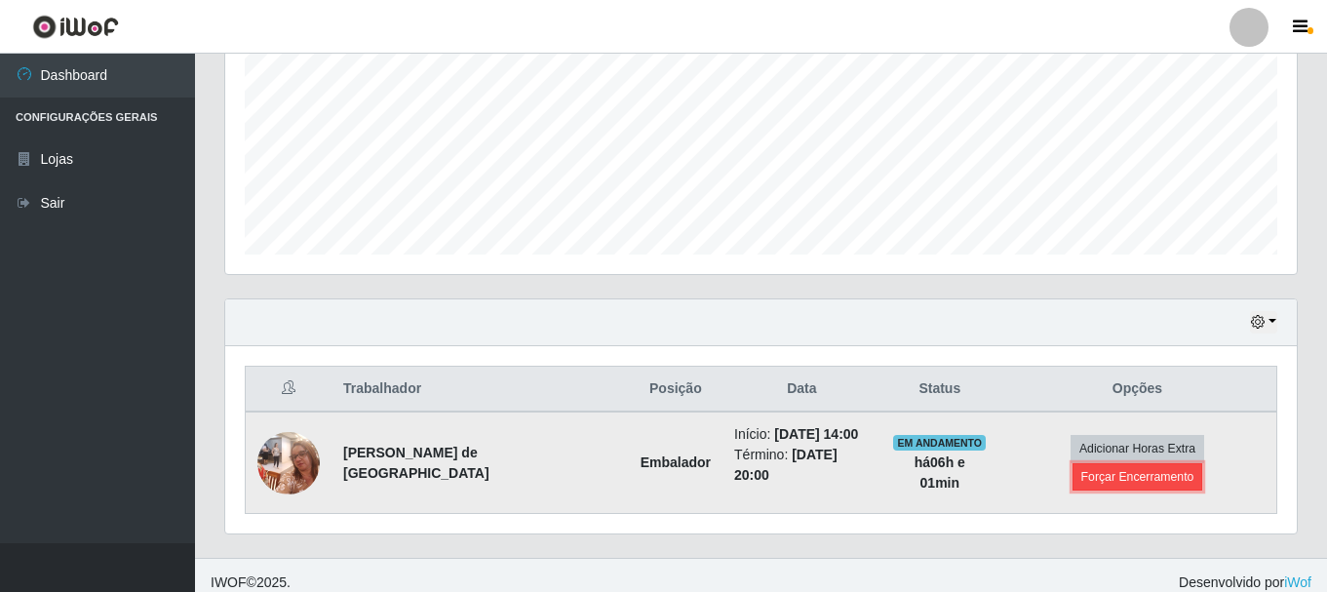
click at [1193, 468] on button "Forçar Encerramento" at bounding box center [1138, 476] width 131 height 27
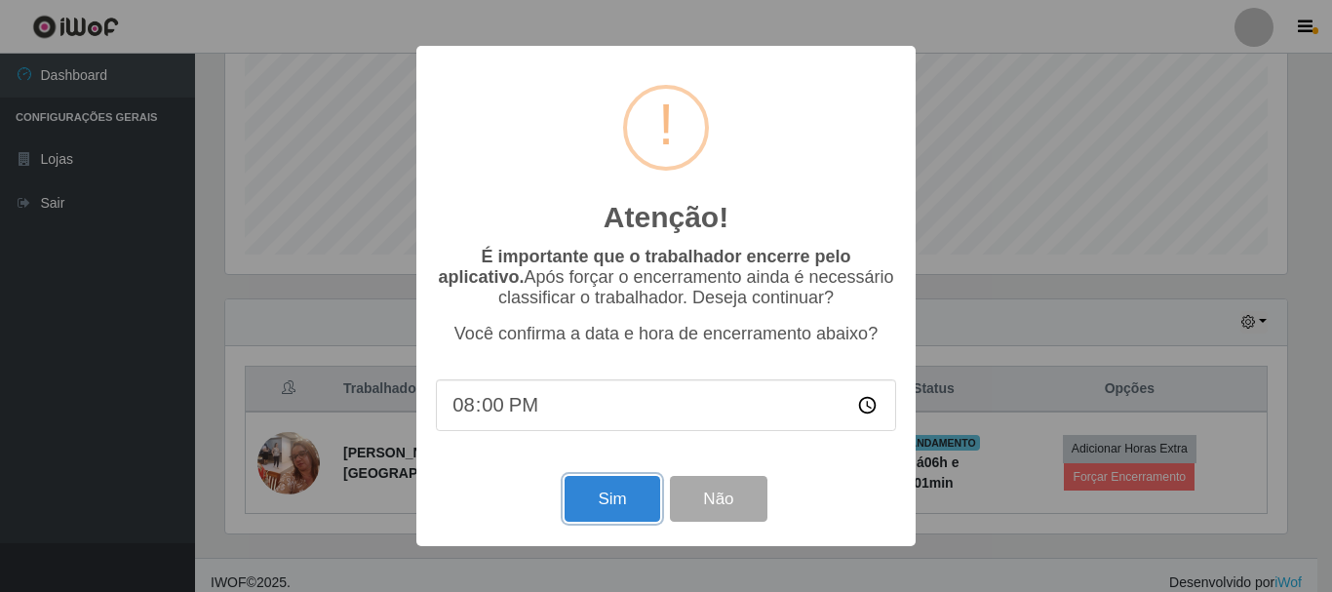
click at [617, 501] on button "Sim" at bounding box center [612, 499] width 95 height 46
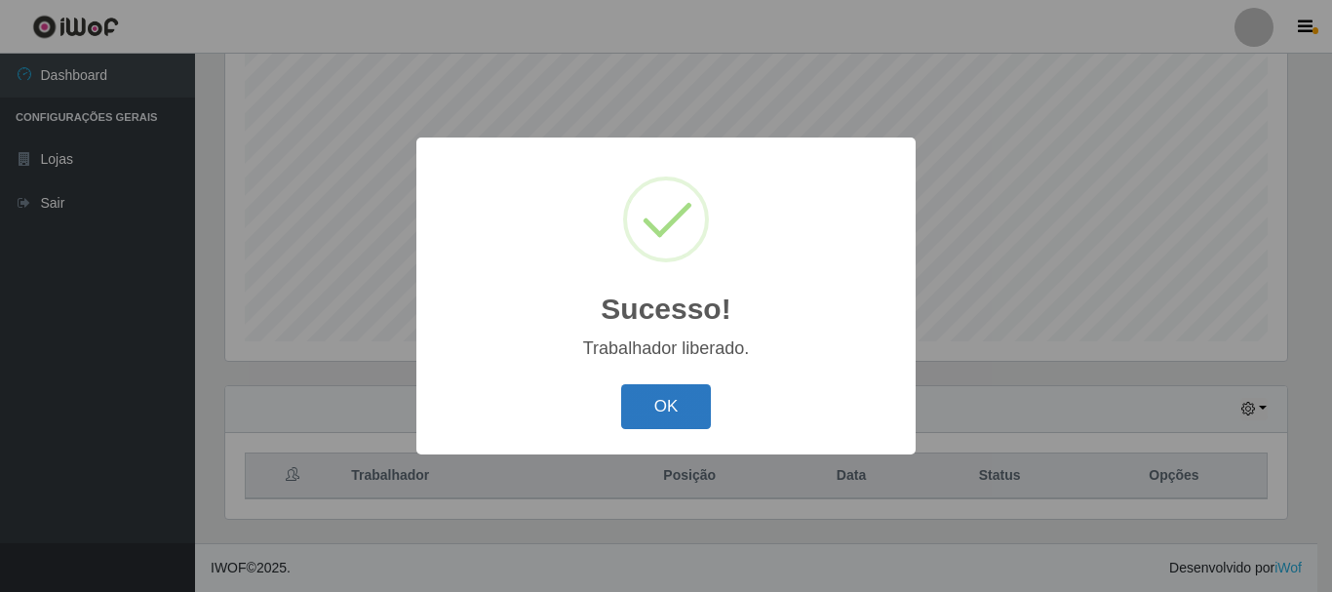
click at [693, 391] on button "OK" at bounding box center [666, 407] width 91 height 46
